Goal: Navigation & Orientation: Find specific page/section

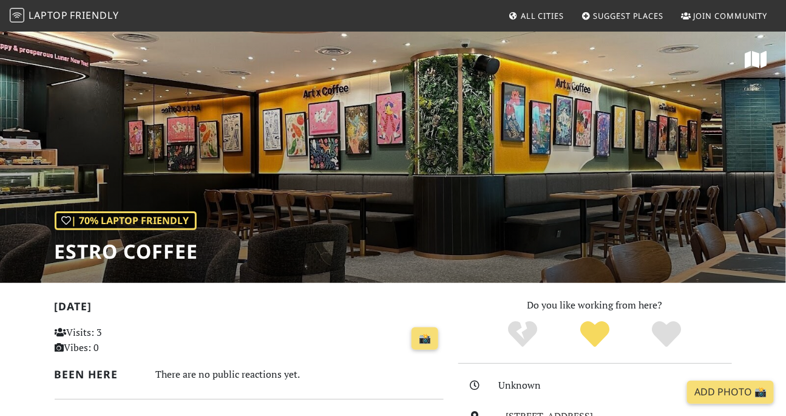
click at [76, 17] on span "Friendly" at bounding box center [94, 14] width 49 height 13
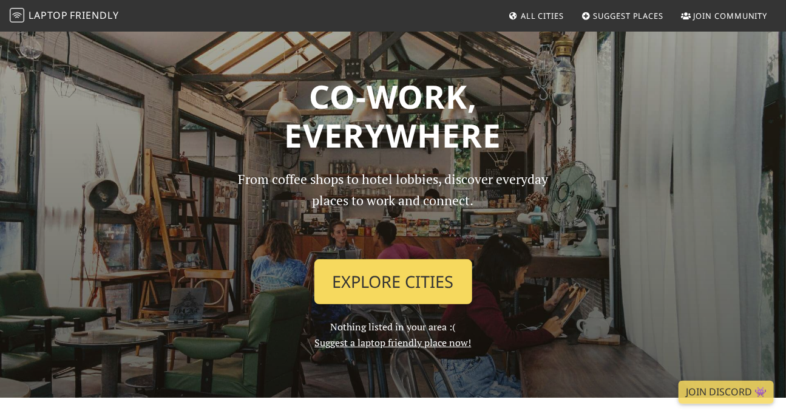
click at [349, 271] on link "Explore Cities" at bounding box center [393, 281] width 158 height 45
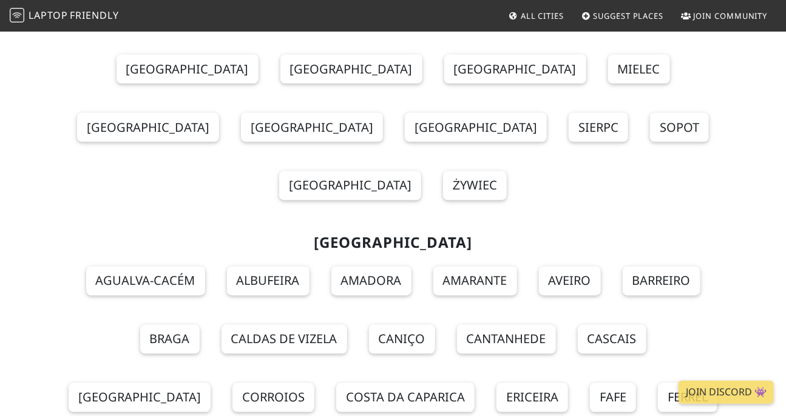
scroll to position [11124, 0]
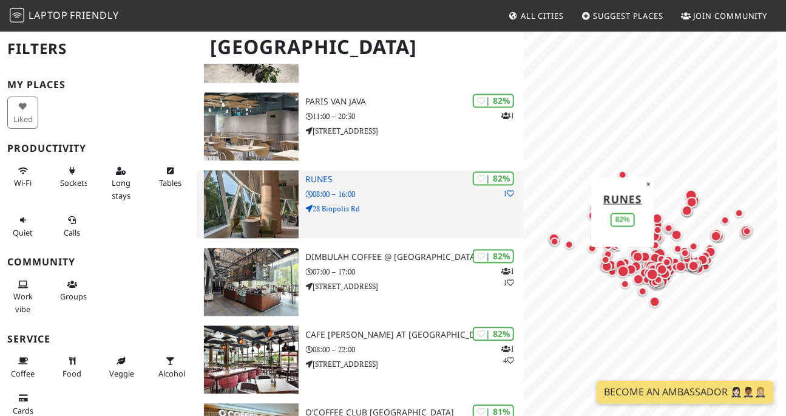
scroll to position [781, 0]
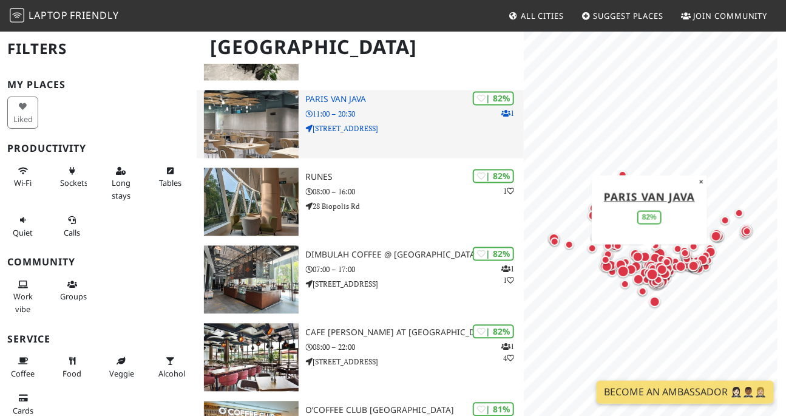
click at [291, 110] on img at bounding box center [251, 124] width 95 height 68
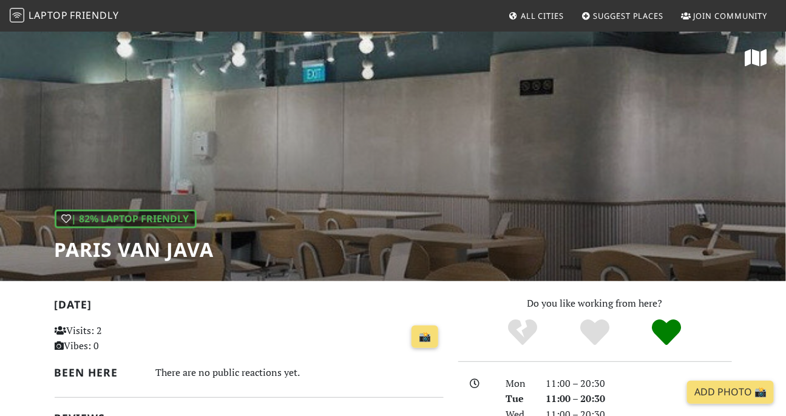
scroll to position [188, 0]
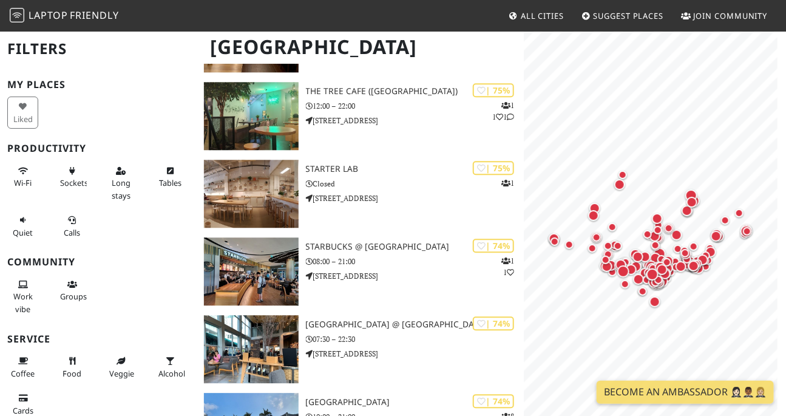
scroll to position [2810, 0]
